Goal: Navigation & Orientation: Go to known website

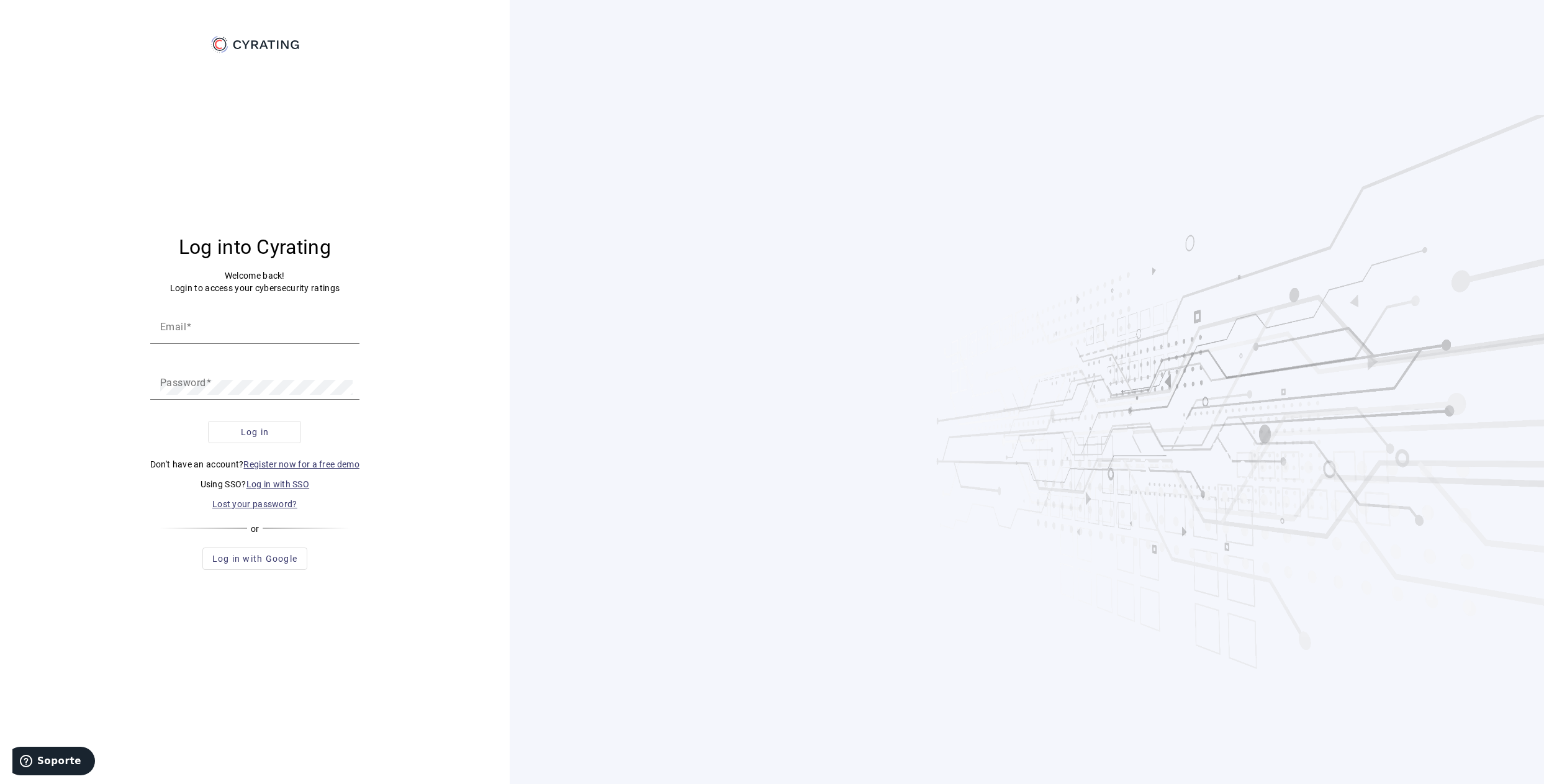
click at [286, 488] on link "Log in with SSO" at bounding box center [278, 484] width 63 height 10
